Goal: Find specific page/section: Find specific page/section

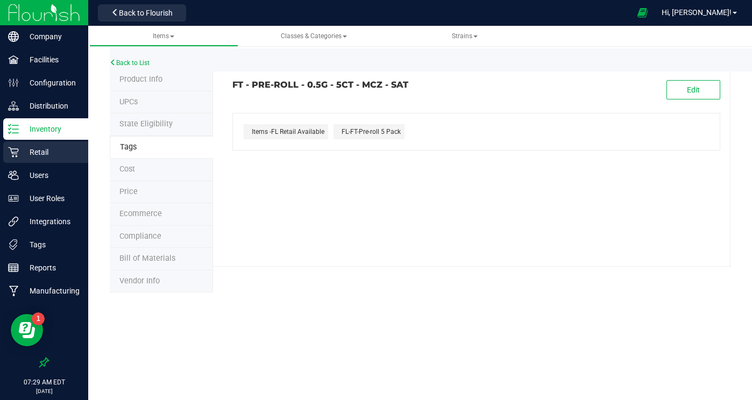
click at [34, 146] on div "Retail" at bounding box center [45, 152] width 85 height 22
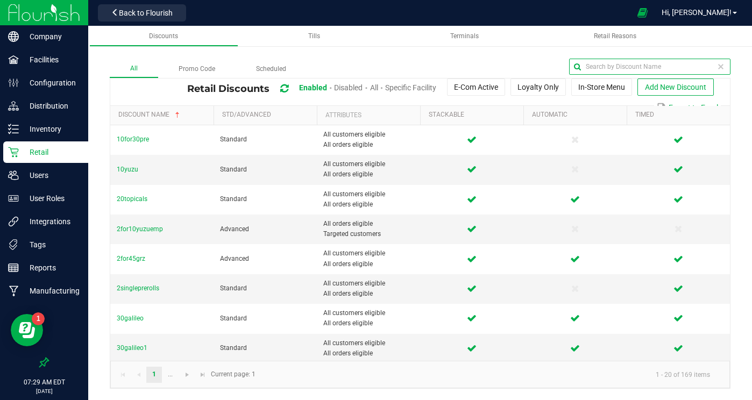
click at [696, 66] on input "text" at bounding box center [649, 67] width 161 height 16
type input "gal"
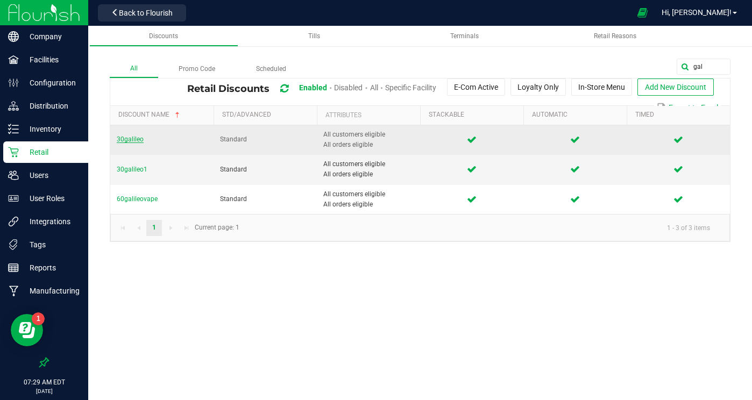
click at [129, 141] on span "30galileo" at bounding box center [130, 140] width 27 height 8
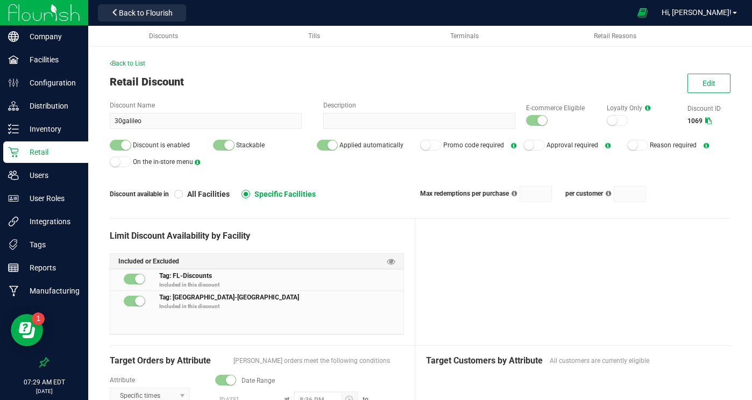
scroll to position [65, 0]
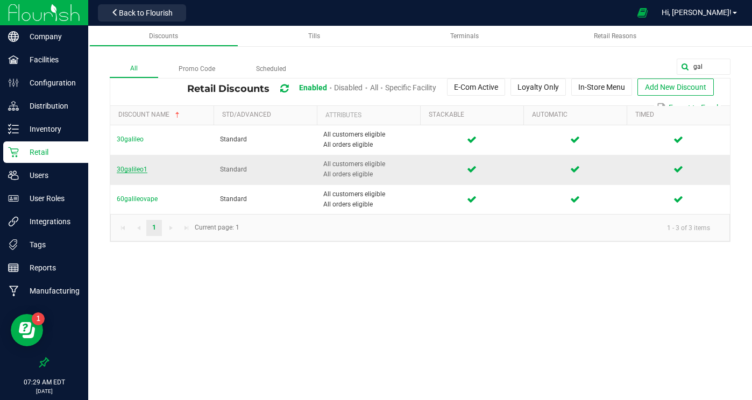
click at [143, 170] on span "30galileo1" at bounding box center [132, 170] width 31 height 8
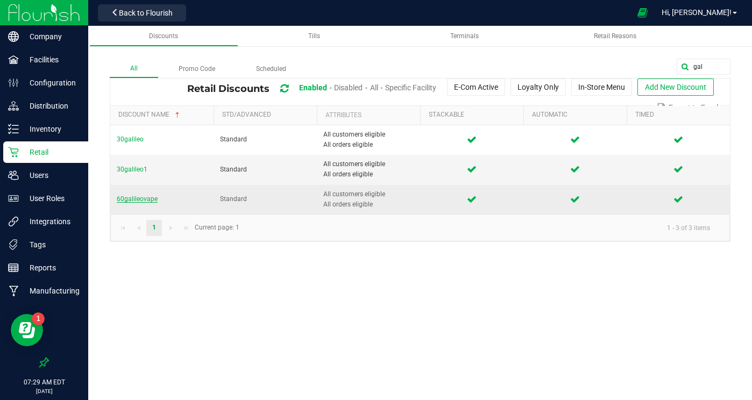
click at [136, 199] on span "60galileovape" at bounding box center [137, 199] width 41 height 8
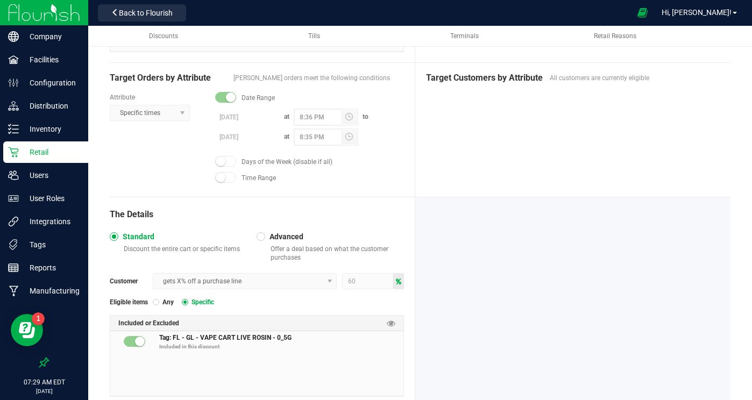
scroll to position [281, 0]
